Goal: Transaction & Acquisition: Purchase product/service

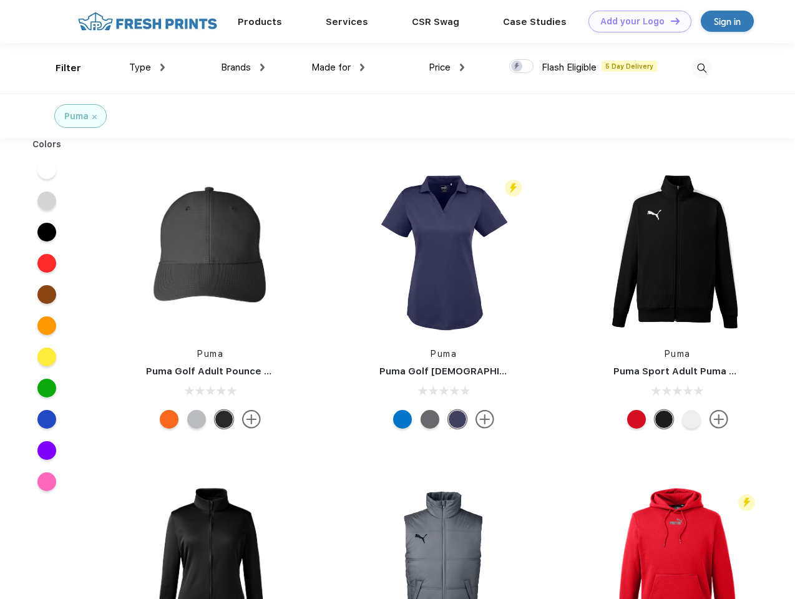
click at [635, 21] on link "Add your Logo Design Tool" at bounding box center [640, 22] width 103 height 22
click at [0, 0] on div "Design Tool" at bounding box center [0, 0] width 0 height 0
click at [670, 21] on link "Add your Logo Design Tool" at bounding box center [640, 22] width 103 height 22
click at [60, 68] on div "Filter" at bounding box center [69, 68] width 26 height 14
click at [147, 67] on span "Type" at bounding box center [140, 67] width 22 height 11
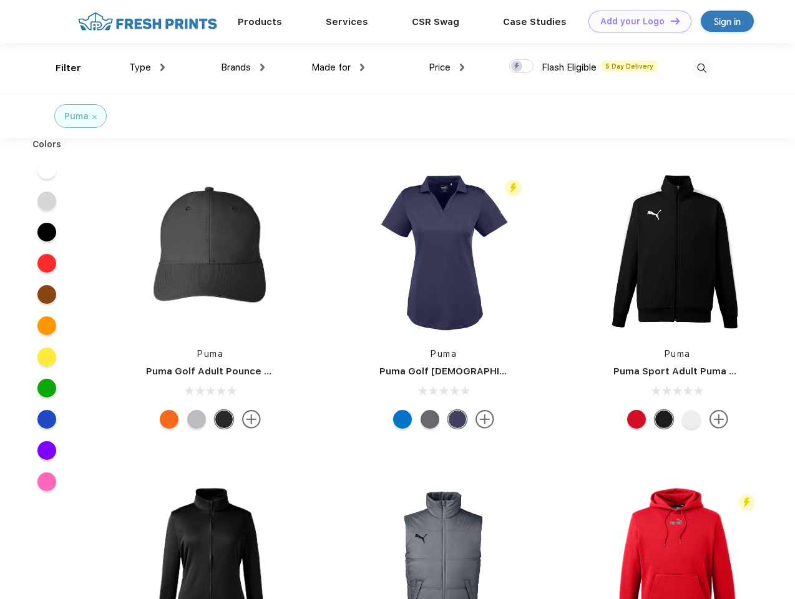
click at [243, 67] on span "Brands" at bounding box center [236, 67] width 30 height 11
click at [338, 67] on span "Made for" at bounding box center [330, 67] width 39 height 11
click at [447, 67] on span "Price" at bounding box center [440, 67] width 22 height 11
click at [522, 67] on div at bounding box center [521, 66] width 24 height 14
click at [517, 67] on input "checkbox" at bounding box center [513, 63] width 8 height 8
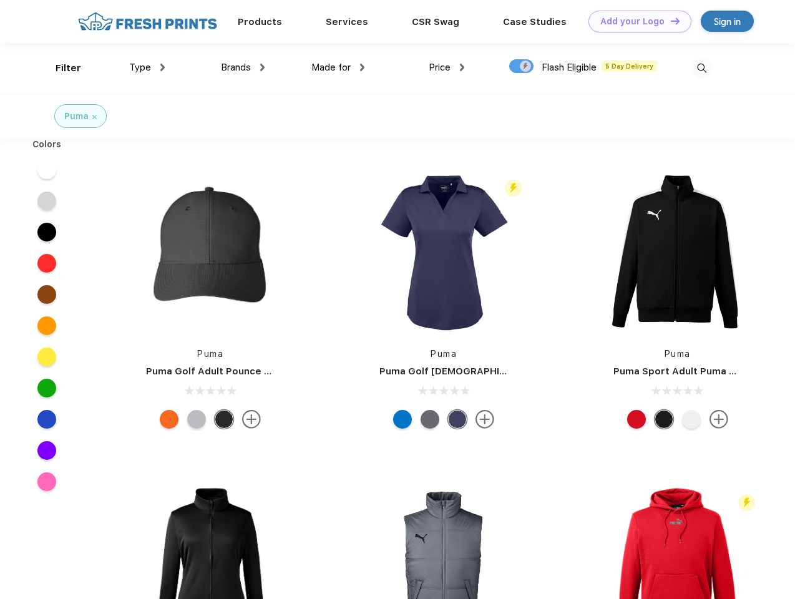
click at [702, 68] on img at bounding box center [702, 68] width 21 height 21
